Goal: Information Seeking & Learning: Learn about a topic

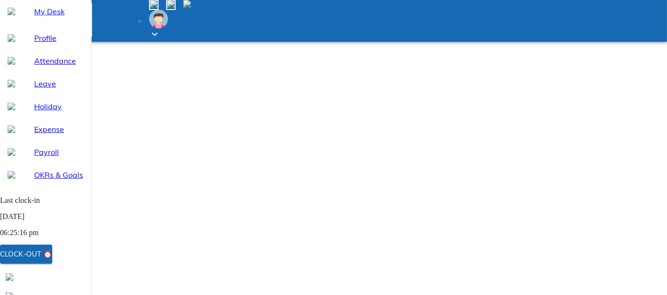
click at [51, 66] on span "Attendance" at bounding box center [58, 60] width 49 height 11
select select "10"
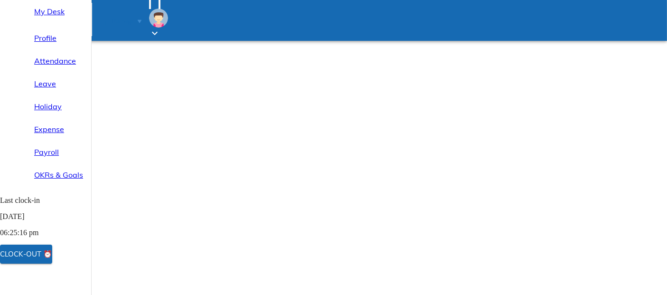
select select "10"
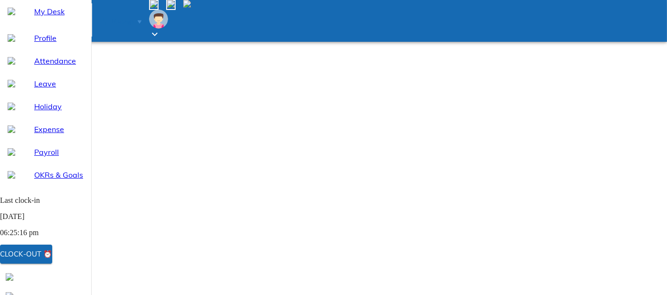
click at [40, 44] on span "Profile" at bounding box center [58, 37] width 49 height 11
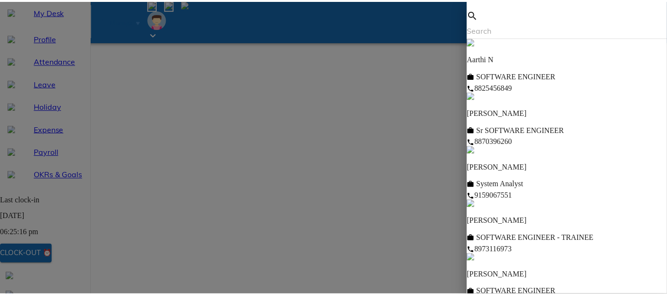
scroll to position [249, 0]
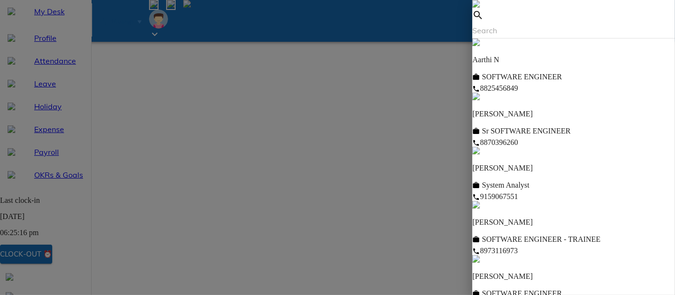
click at [404, 257] on div at bounding box center [337, 147] width 675 height 295
click at [480, 8] on img at bounding box center [476, 4] width 8 height 8
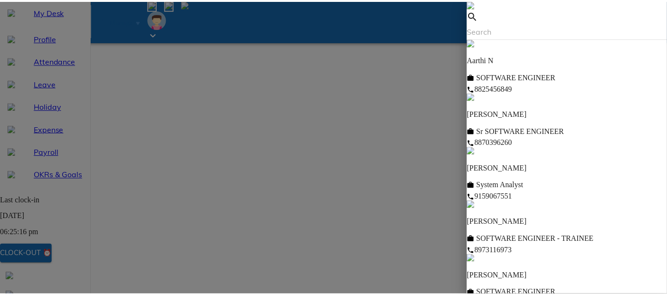
scroll to position [0, 0]
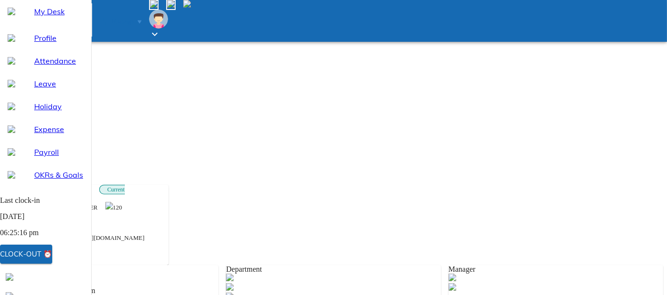
scroll to position [105, 0]
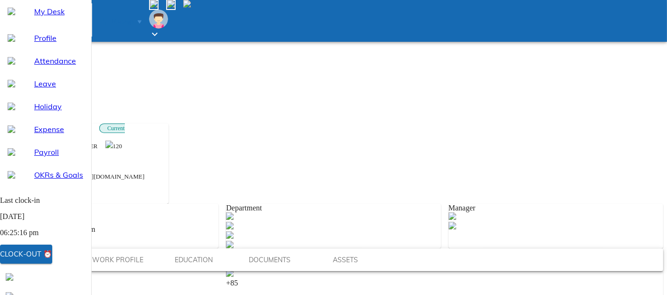
scroll to position [223, 0]
